Goal: Task Accomplishment & Management: Manage account settings

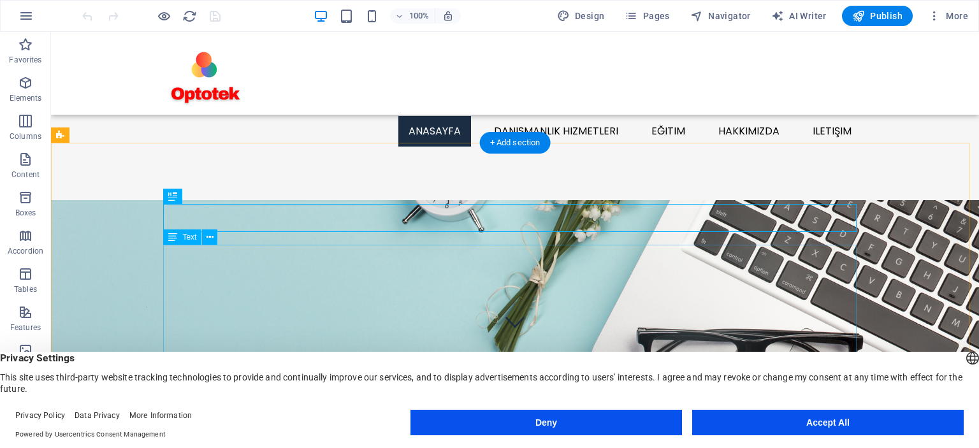
scroll to position [296, 0]
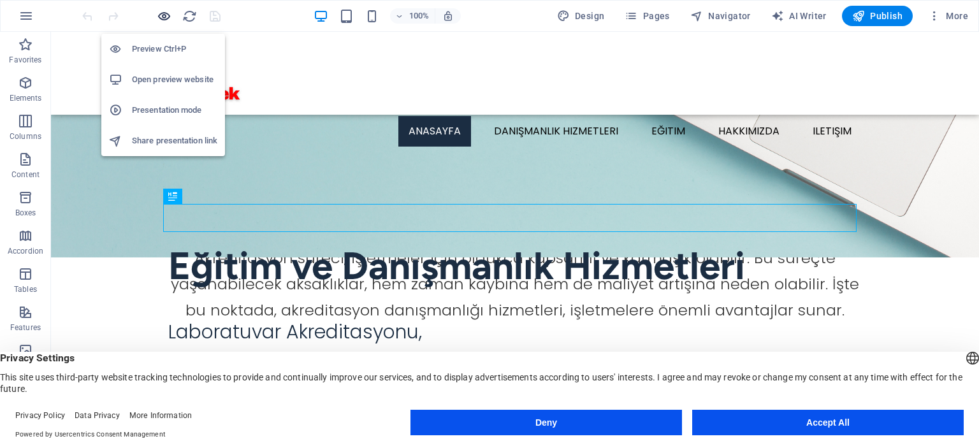
click at [164, 15] on icon "button" at bounding box center [164, 16] width 15 height 15
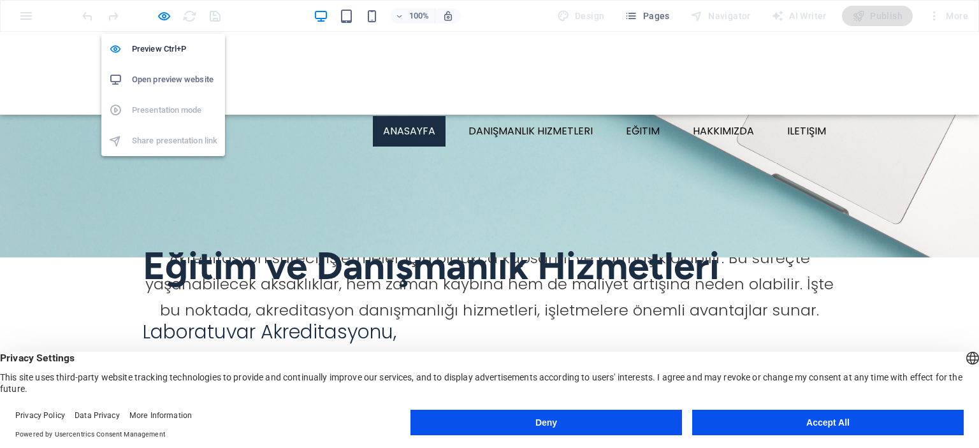
click at [159, 82] on h6 "Open preview website" at bounding box center [174, 79] width 85 height 15
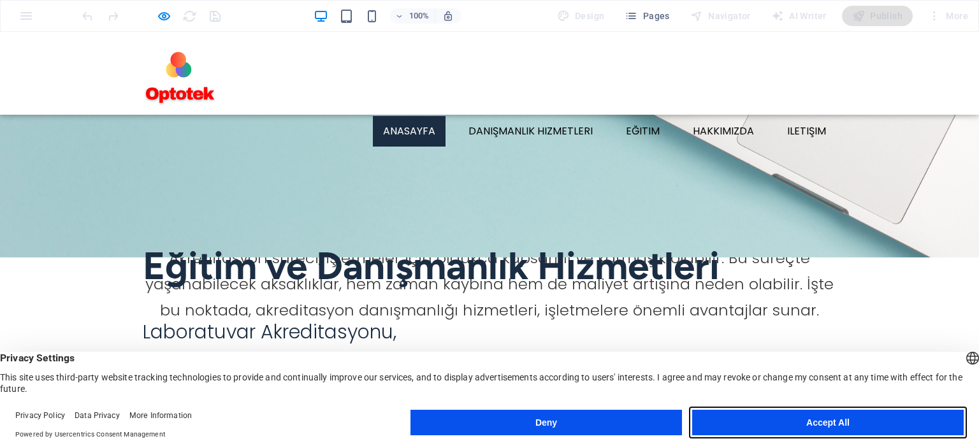
click at [830, 423] on button "Accept All" at bounding box center [827, 422] width 271 height 25
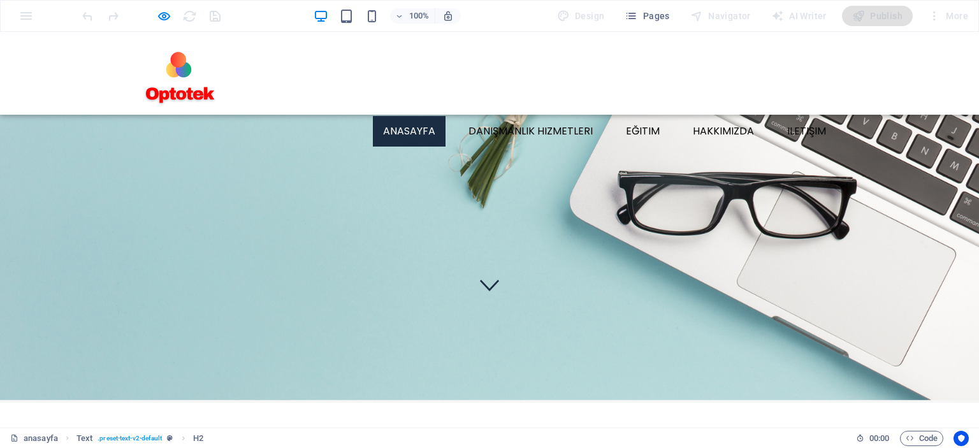
scroll to position [0, 0]
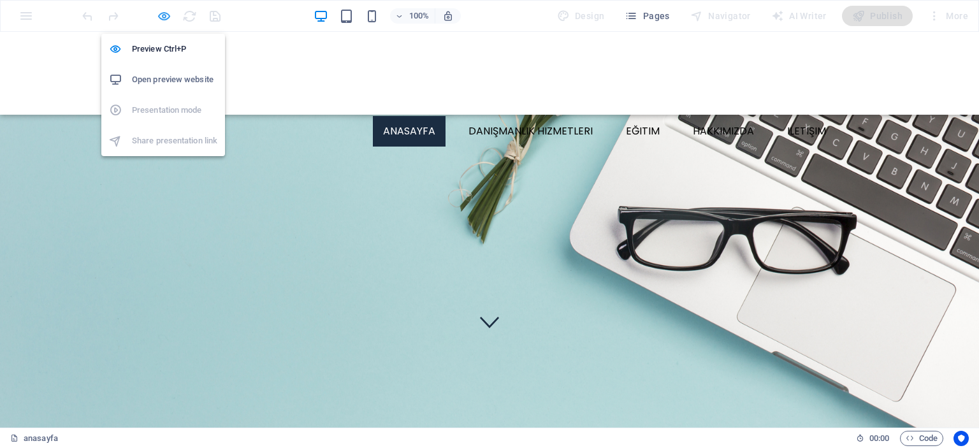
click at [164, 13] on icon "button" at bounding box center [164, 16] width 15 height 15
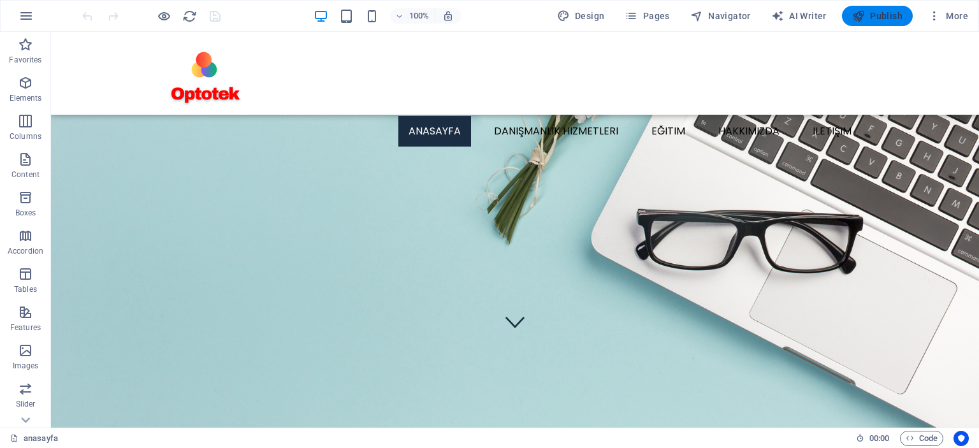
click at [879, 16] on span "Publish" at bounding box center [877, 16] width 50 height 13
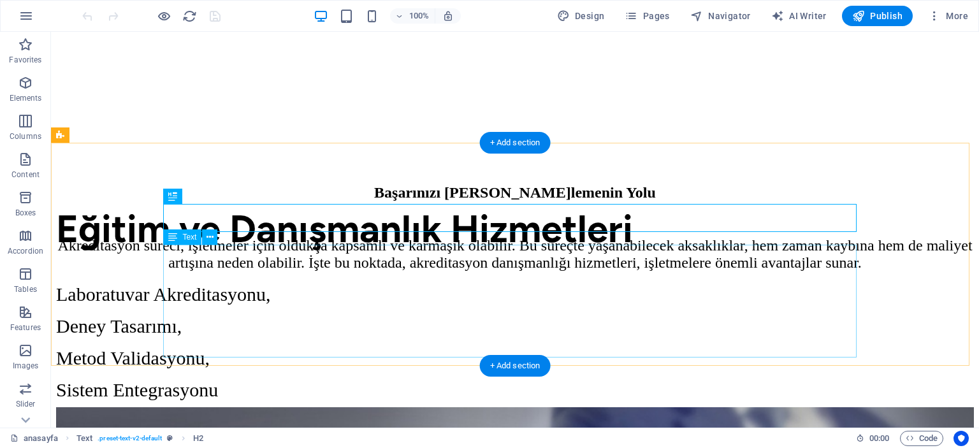
scroll to position [296, 0]
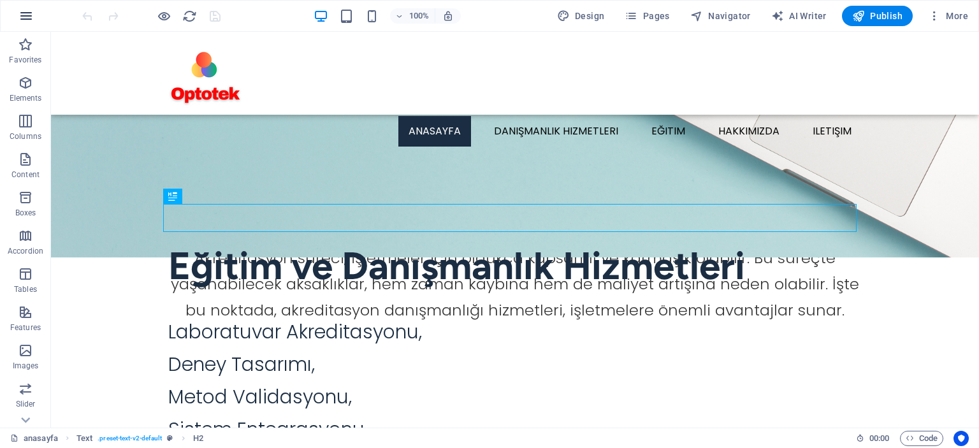
click at [27, 17] on icon "button" at bounding box center [25, 15] width 15 height 15
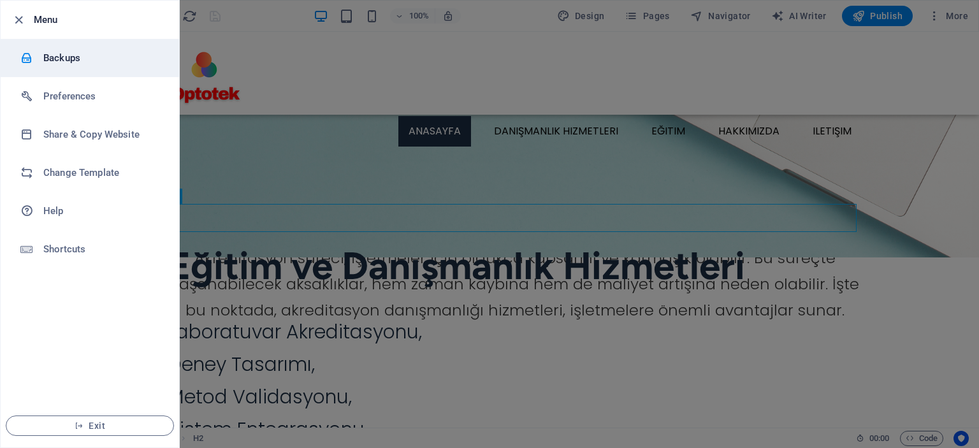
click at [64, 53] on h6 "Backups" at bounding box center [102, 57] width 118 height 15
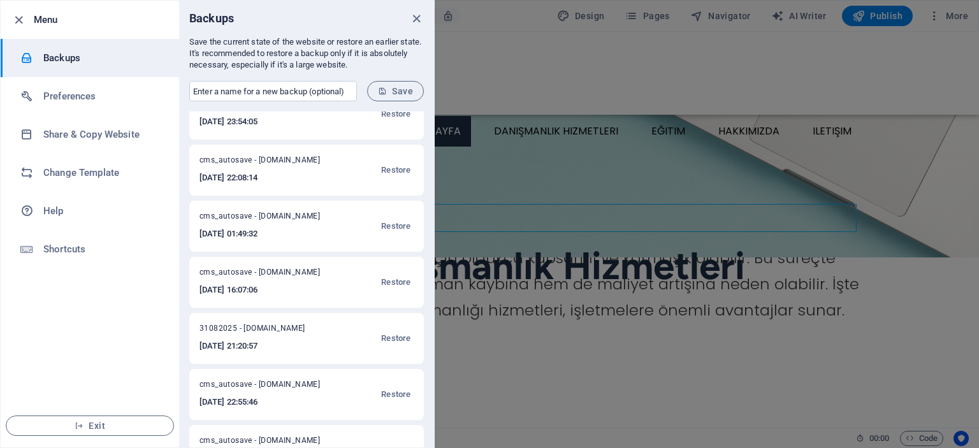
scroll to position [0, 0]
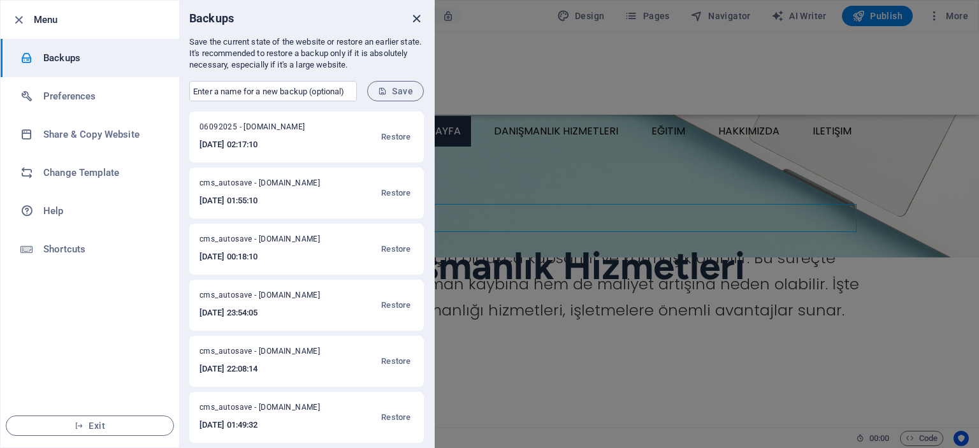
click at [416, 20] on icon "close" at bounding box center [416, 18] width 15 height 15
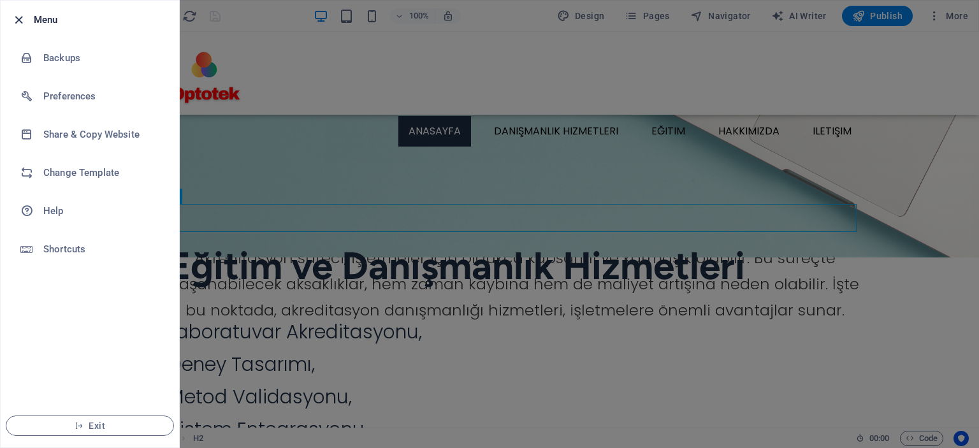
click at [17, 20] on icon "button" at bounding box center [18, 20] width 15 height 15
